Goal: Book appointment/travel/reservation

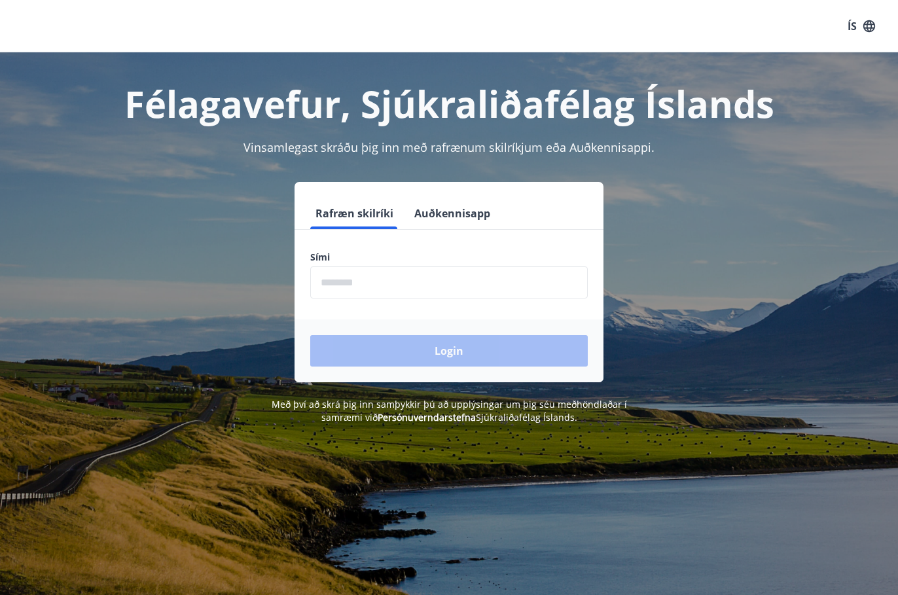
click at [374, 272] on input "phone" at bounding box center [449, 283] width 278 height 32
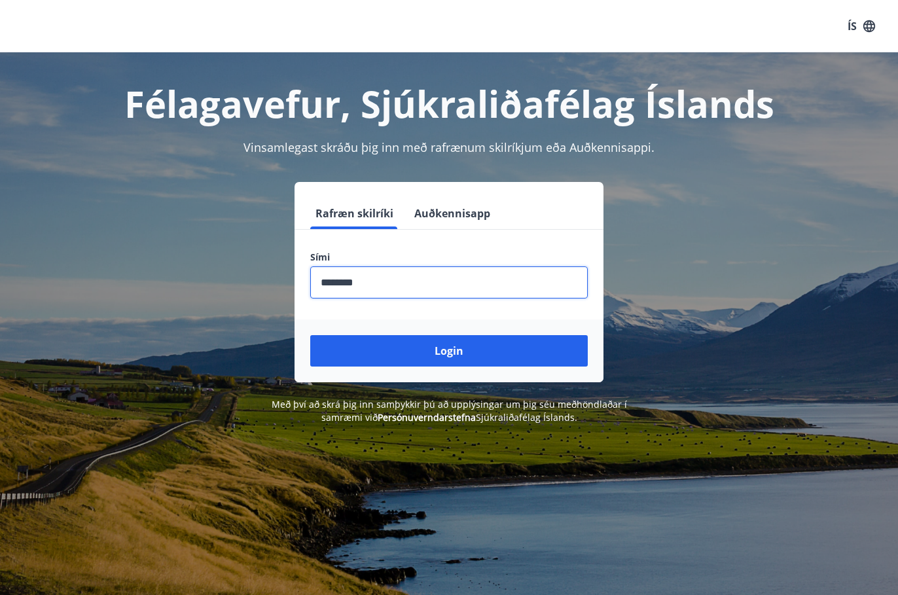
type input "********"
click at [310, 335] on button "Login" at bounding box center [449, 350] width 278 height 31
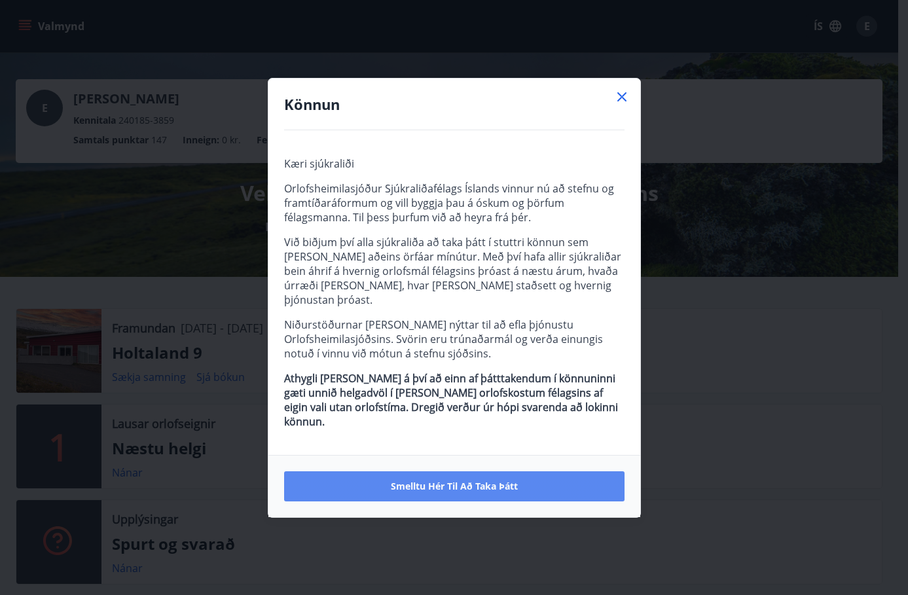
click at [456, 480] on span "Smelltu hér til að taka þátt" at bounding box center [454, 486] width 127 height 13
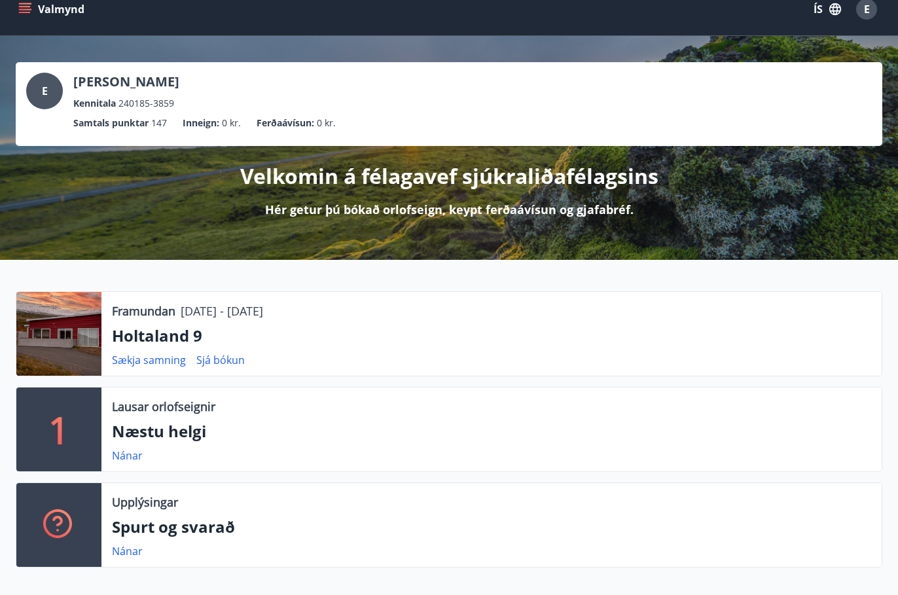
scroll to position [131, 0]
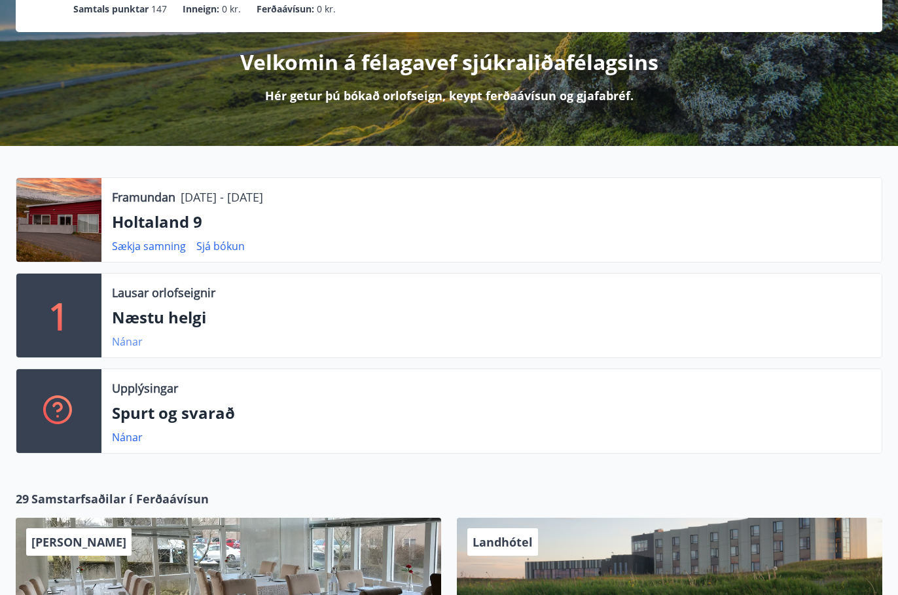
click at [126, 341] on link "Nánar" at bounding box center [127, 342] width 31 height 14
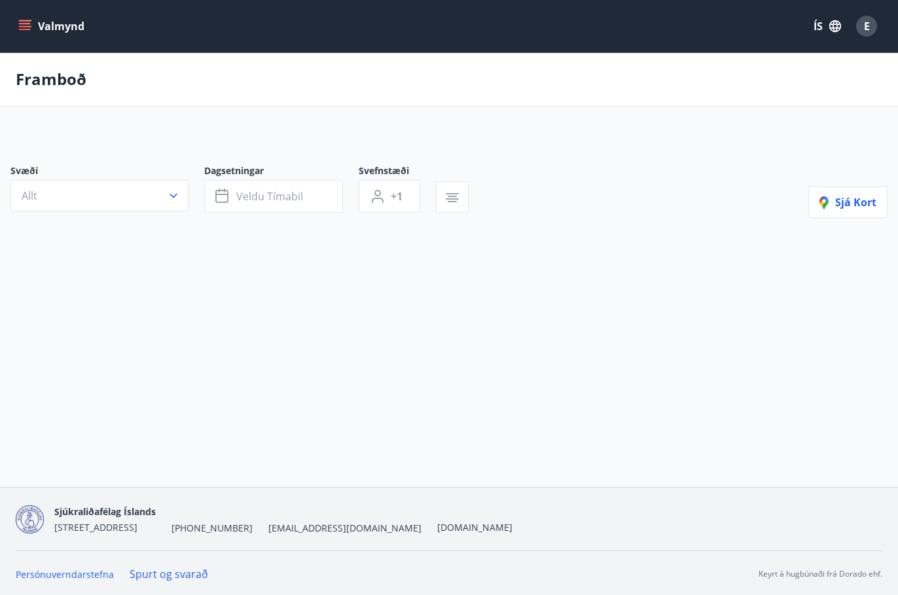
type input "*"
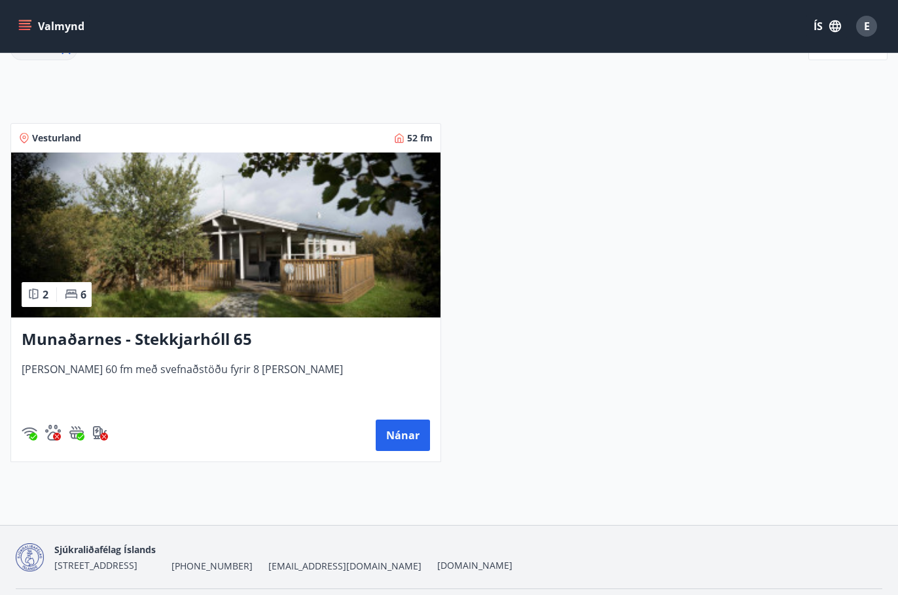
scroll to position [238, 0]
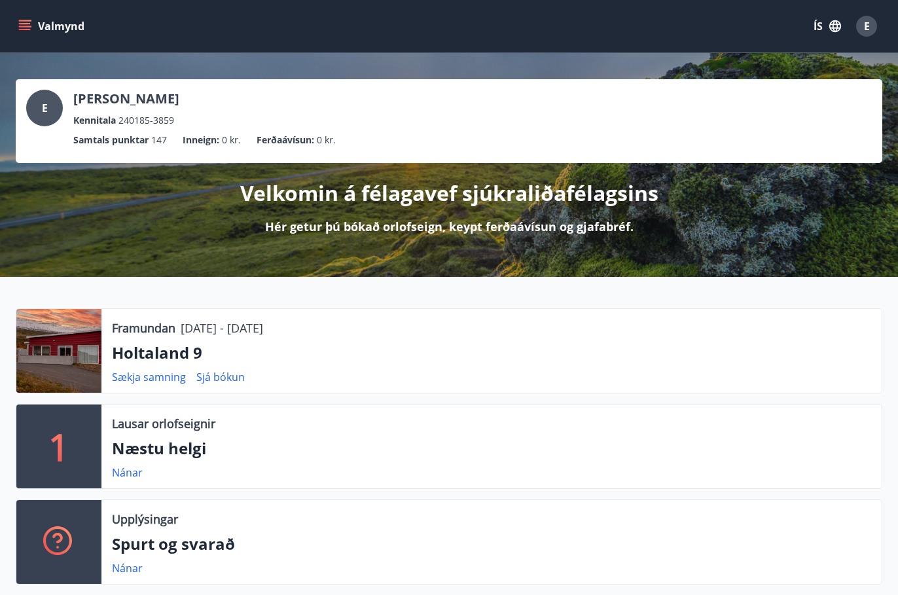
click at [27, 24] on icon "menu" at bounding box center [25, 23] width 12 height 1
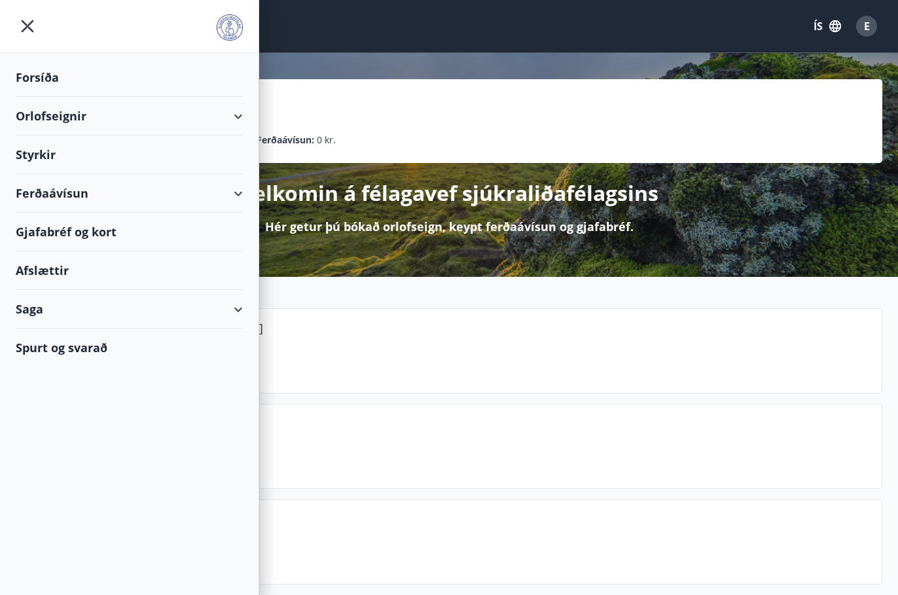
click at [236, 116] on div "Orlofseignir" at bounding box center [129, 116] width 227 height 39
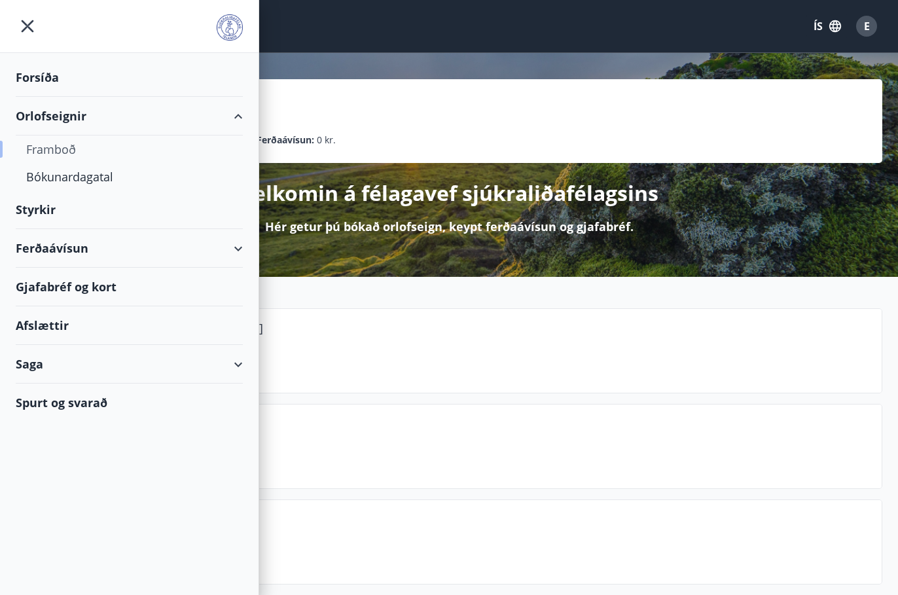
click at [60, 149] on div "Framboð" at bounding box center [129, 150] width 206 height 28
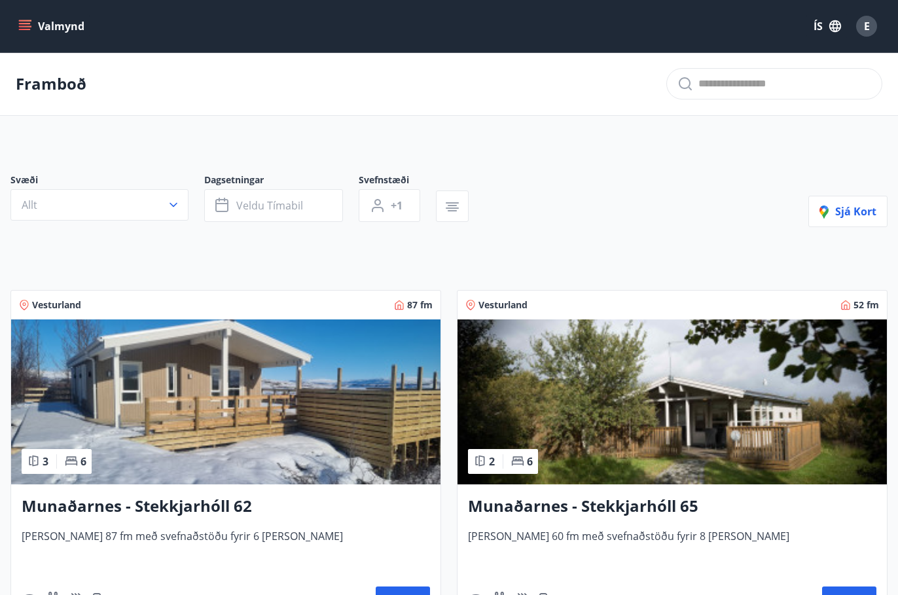
click at [25, 26] on icon "menu" at bounding box center [24, 26] width 13 height 13
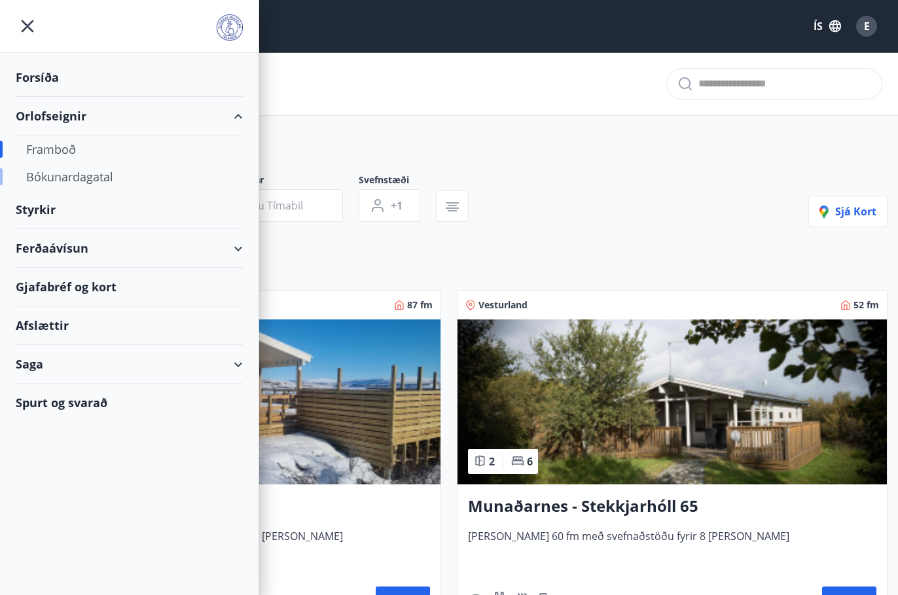
click at [98, 178] on div "Bókunardagatal" at bounding box center [129, 177] width 206 height 28
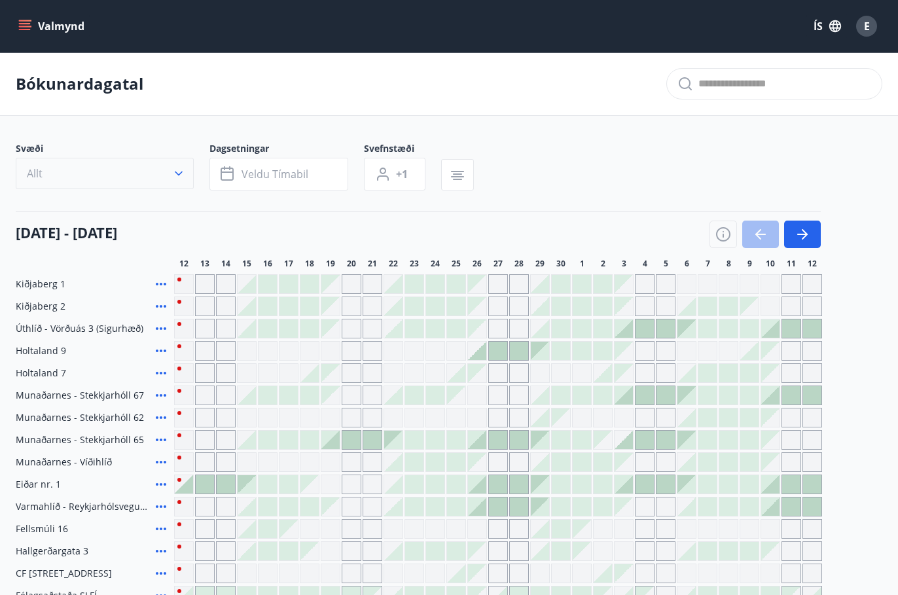
click at [176, 168] on icon "button" at bounding box center [178, 173] width 13 height 13
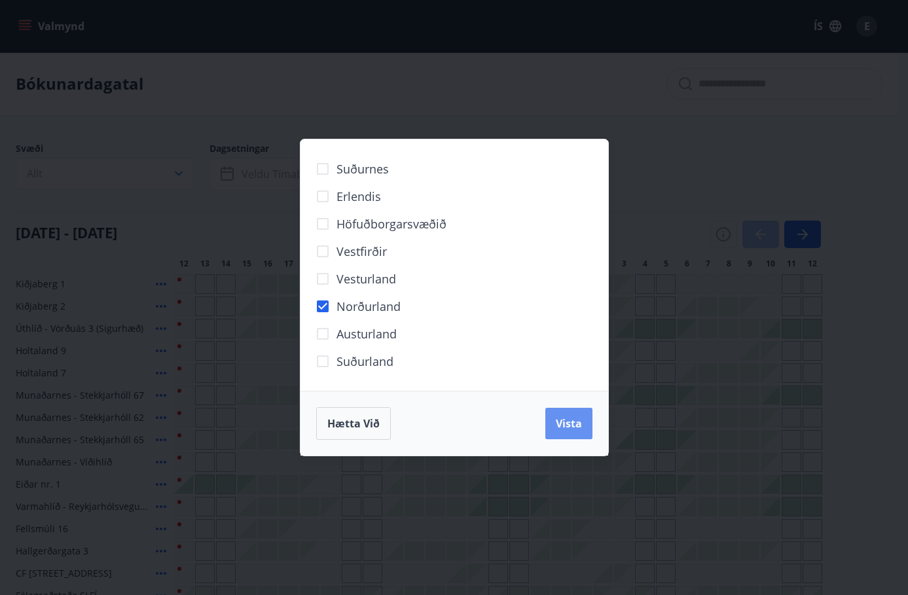
drag, startPoint x: 568, startPoint y: 429, endPoint x: 229, endPoint y: 281, distance: 370.1
click at [568, 428] on span "Vista" at bounding box center [569, 423] width 26 height 14
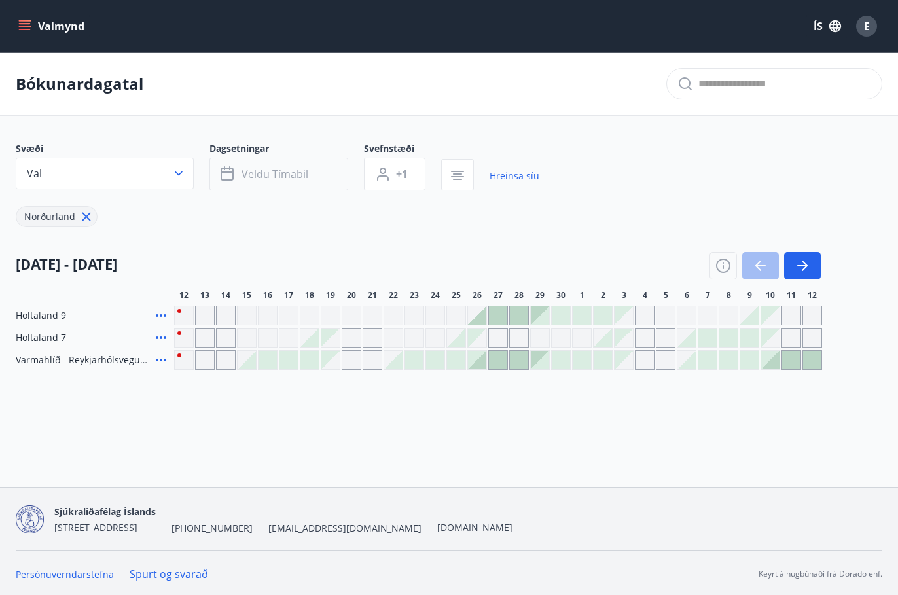
click at [304, 176] on span "Veldu tímabil" at bounding box center [275, 174] width 67 height 14
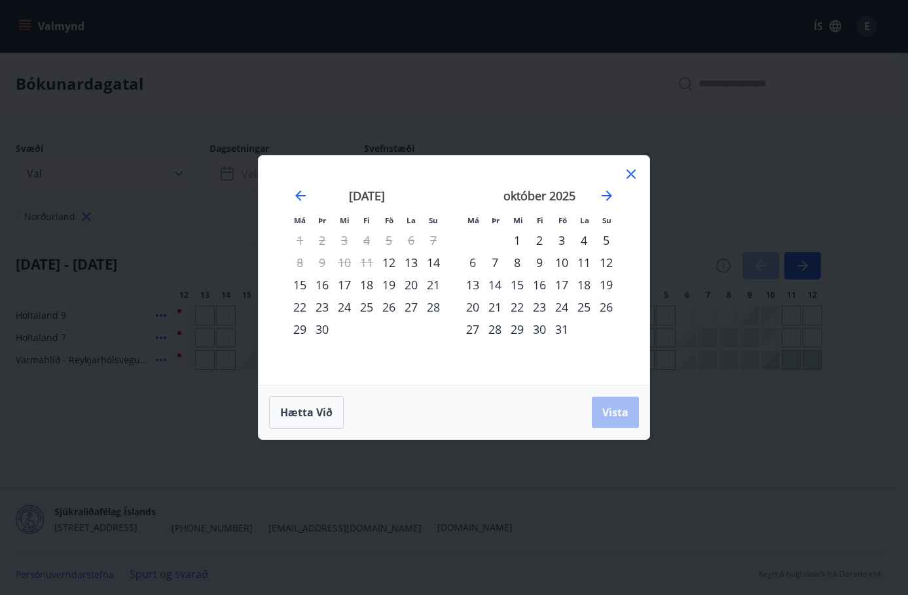
click at [306, 286] on div "15" at bounding box center [300, 285] width 22 height 22
click at [613, 409] on span "Vista" at bounding box center [615, 412] width 26 height 14
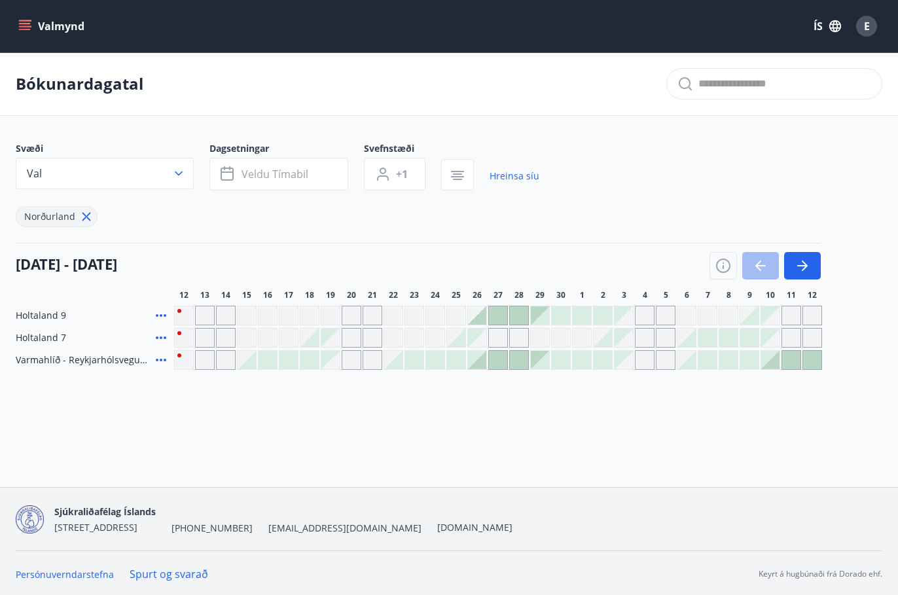
click at [225, 335] on div "Gráir dagar eru ekki bókanlegir" at bounding box center [226, 338] width 20 height 20
click at [806, 260] on icon "button" at bounding box center [803, 266] width 16 height 16
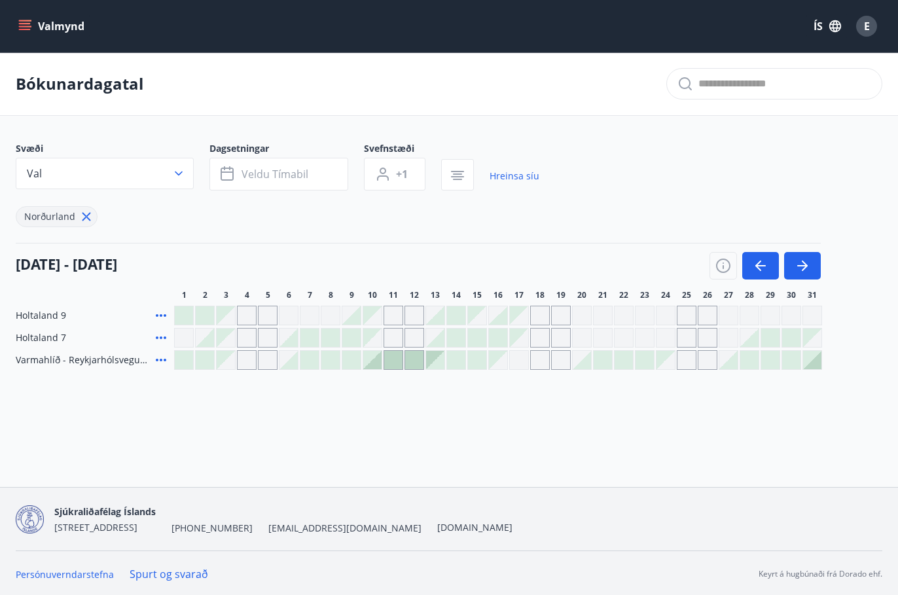
drag, startPoint x: 806, startPoint y: 260, endPoint x: 790, endPoint y: 223, distance: 39.9
click at [790, 223] on div "Svæði Val Dagsetningar Veldu tímabil Svefnstæði +1 Hreinsa síu Norðurland" at bounding box center [449, 184] width 867 height 85
click at [752, 344] on div at bounding box center [750, 338] width 18 height 18
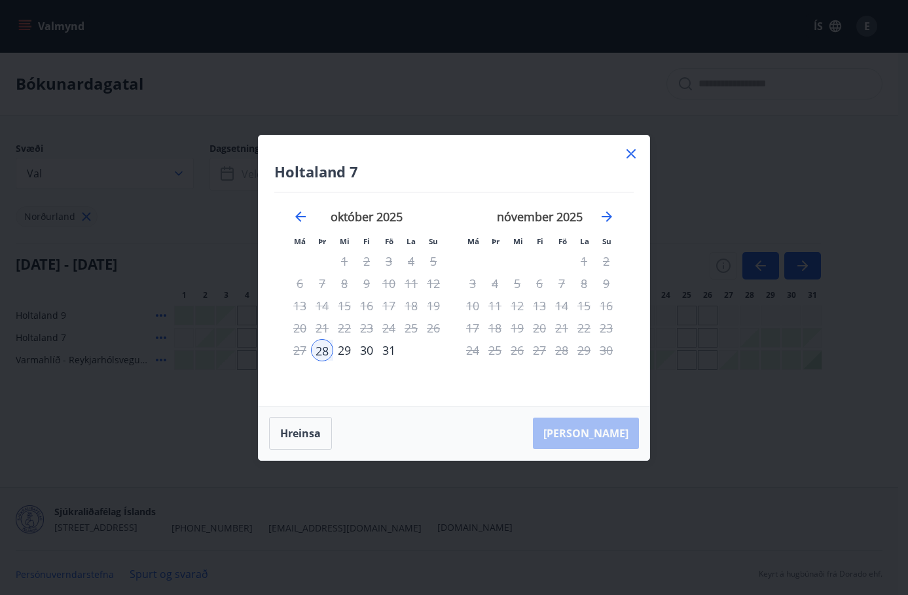
click at [633, 152] on icon at bounding box center [631, 153] width 9 height 9
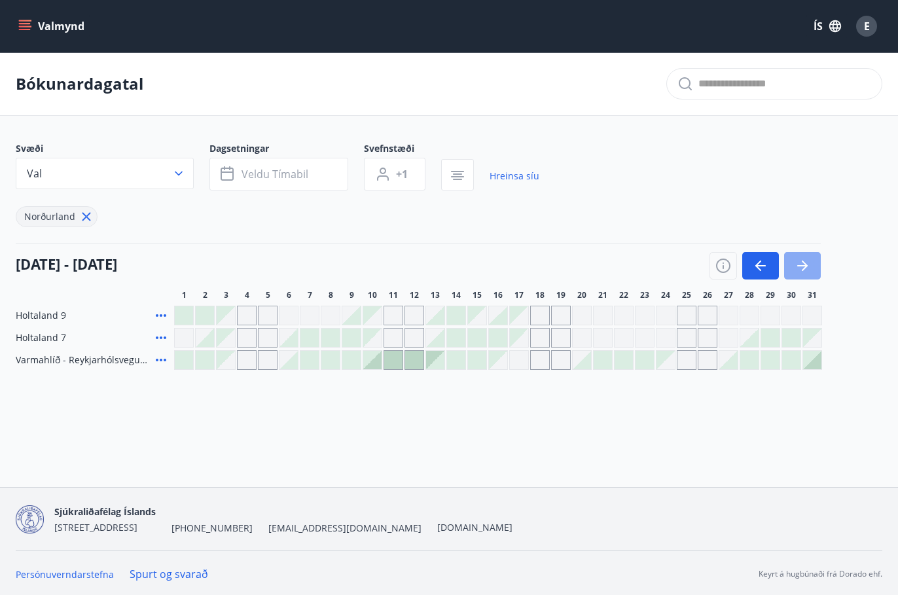
click at [807, 267] on icon "button" at bounding box center [805, 266] width 6 height 10
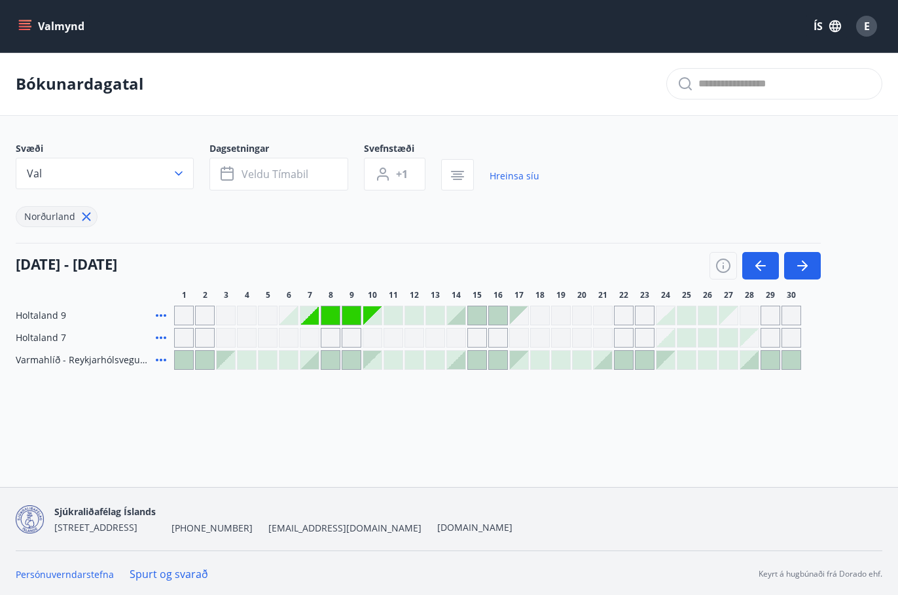
click at [328, 315] on div "Gráir dagar eru ekki bókanlegir" at bounding box center [331, 315] width 18 height 18
click at [808, 264] on icon "button" at bounding box center [803, 266] width 16 height 16
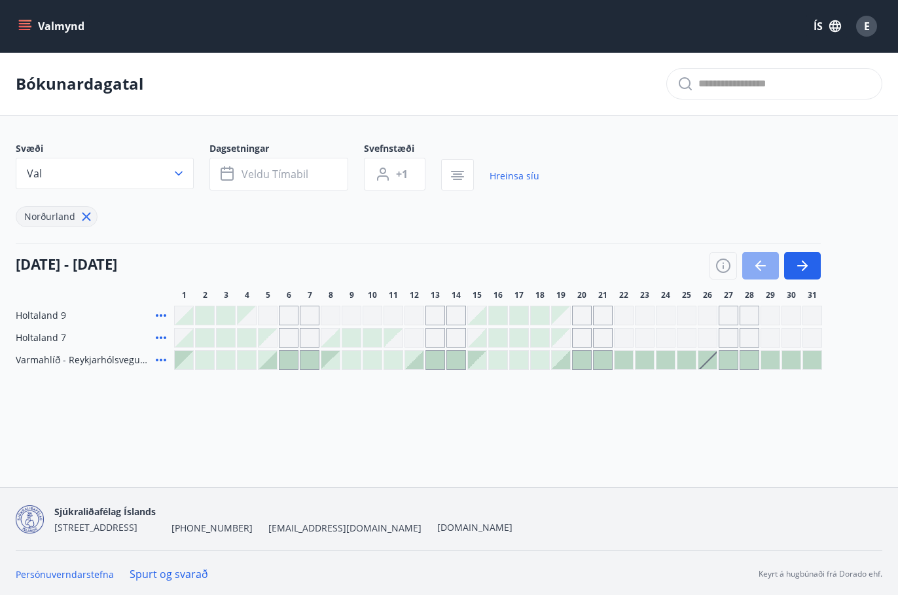
click at [773, 267] on button "button" at bounding box center [761, 266] width 37 height 28
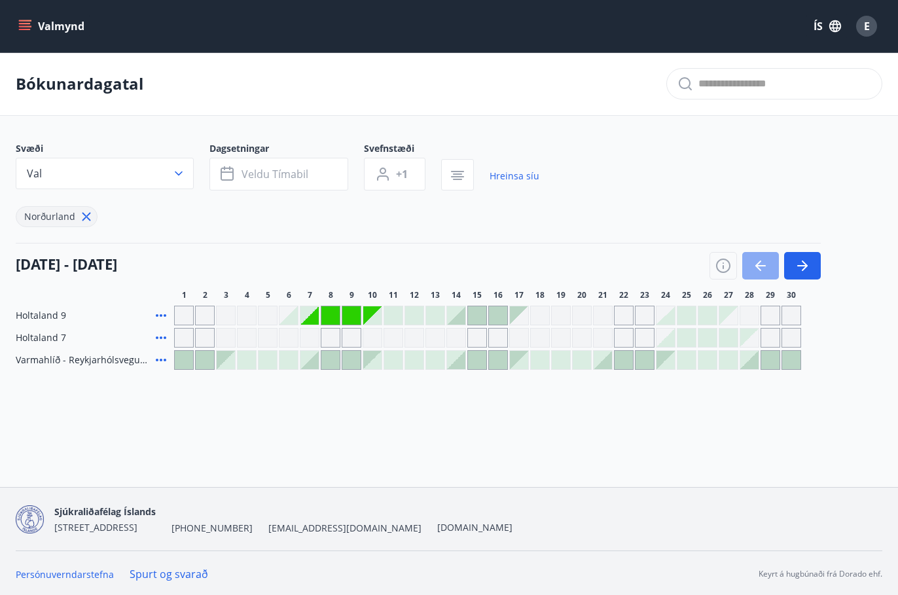
click at [761, 267] on icon "button" at bounding box center [761, 265] width 10 height 1
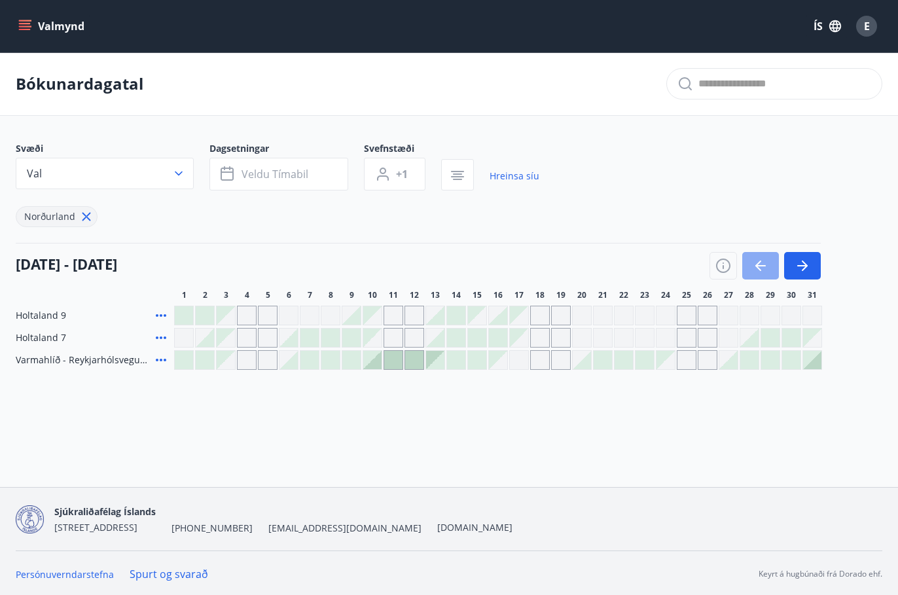
click at [761, 267] on icon "button" at bounding box center [761, 265] width 10 height 1
click at [761, 267] on div at bounding box center [765, 266] width 111 height 28
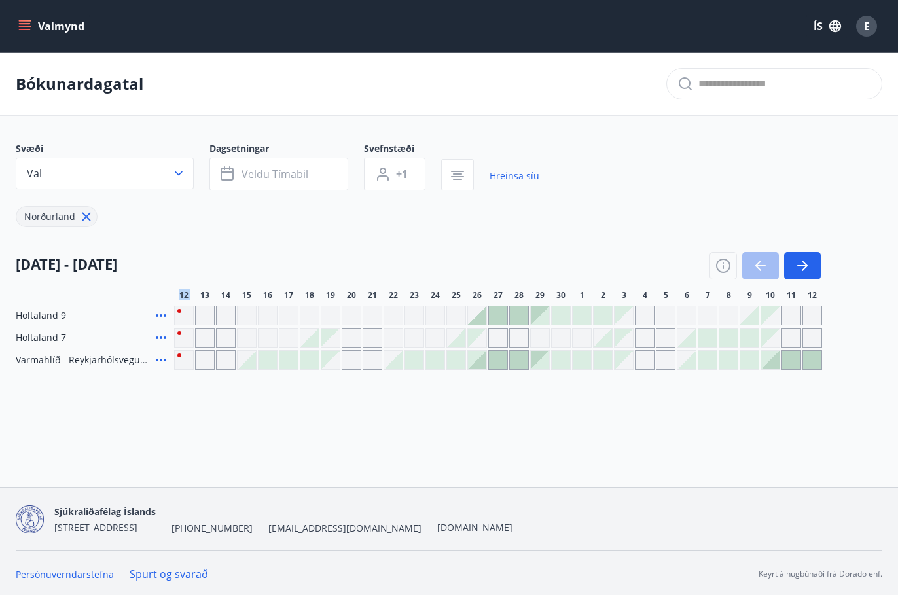
click at [761, 267] on div at bounding box center [765, 266] width 111 height 28
click at [760, 267] on div at bounding box center [765, 266] width 111 height 28
